Goal: Task Accomplishment & Management: Manage account settings

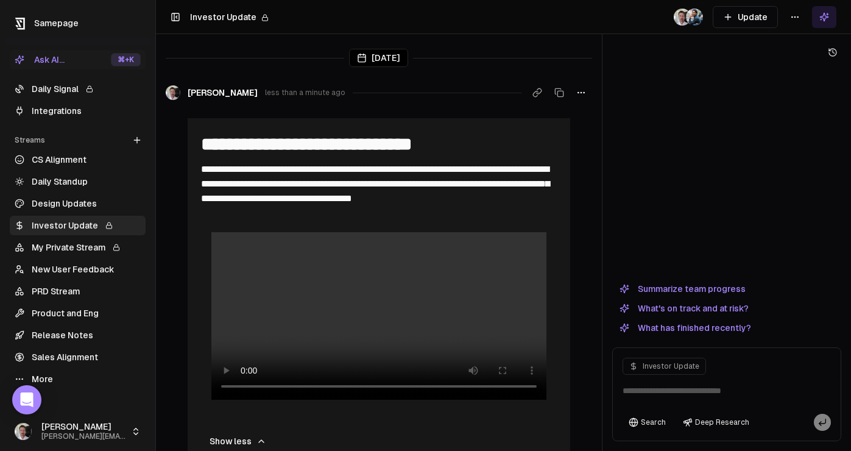
scroll to position [17, 0]
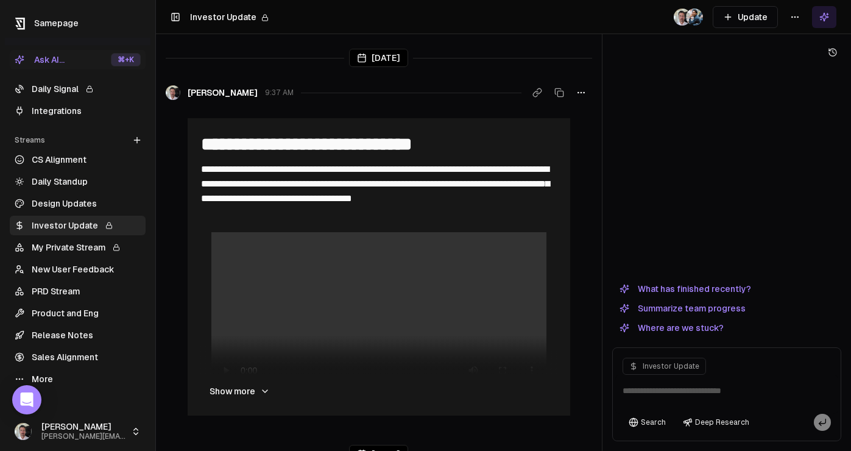
click at [59, 163] on link "CS Alignment" at bounding box center [78, 160] width 136 height 20
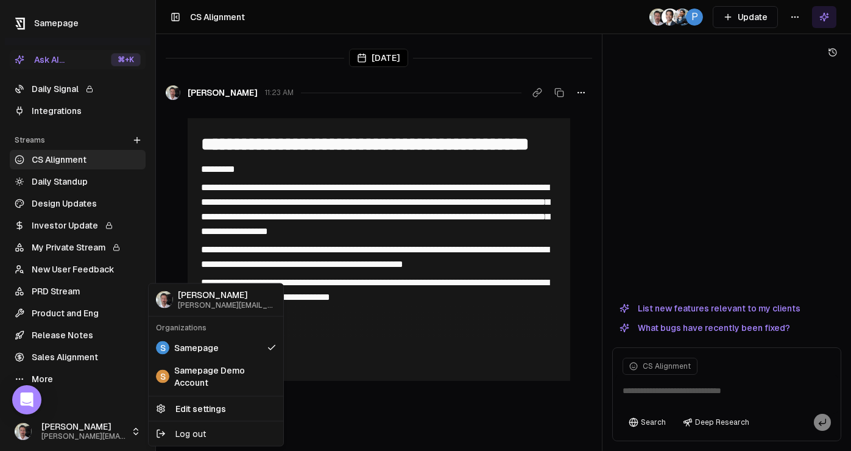
click at [94, 430] on html "**********" at bounding box center [425, 225] width 851 height 451
click at [221, 407] on link "Edit settings" at bounding box center [216, 409] width 130 height 20
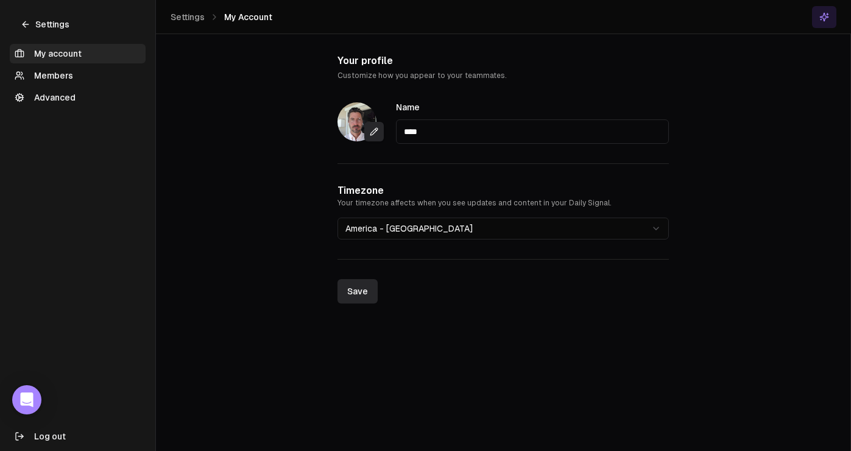
click at [60, 71] on link "Members" at bounding box center [78, 76] width 136 height 20
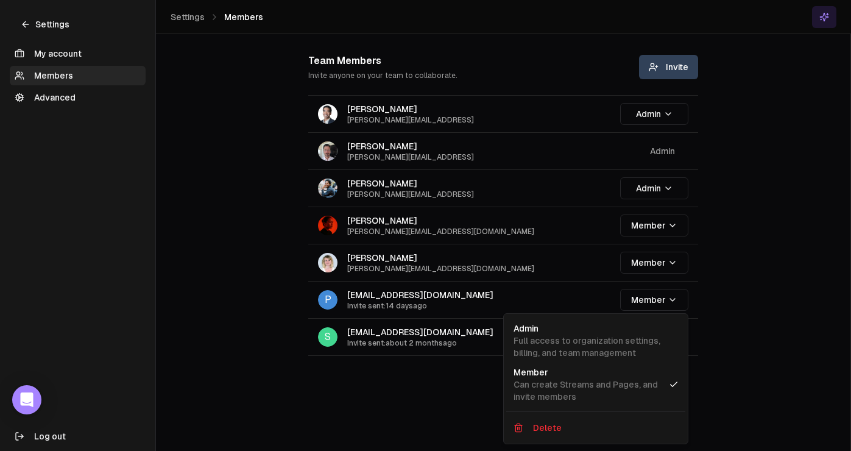
click at [668, 299] on html "Settings My account Members Advanced Log out Settings Members Team Members Invi…" at bounding box center [425, 225] width 851 height 451
